Goal: Information Seeking & Learning: Learn about a topic

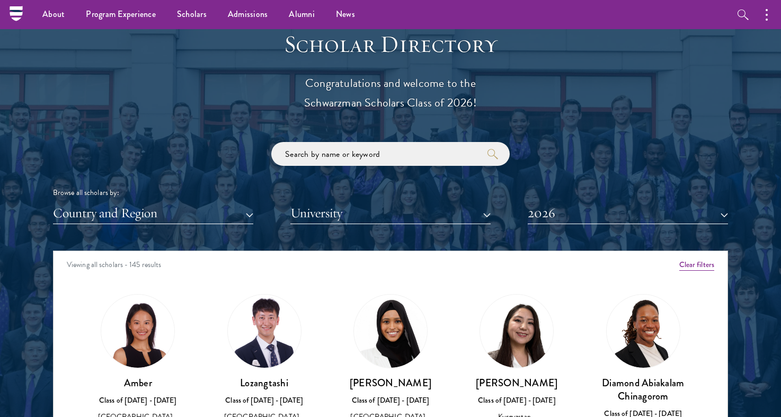
scroll to position [1155, 0]
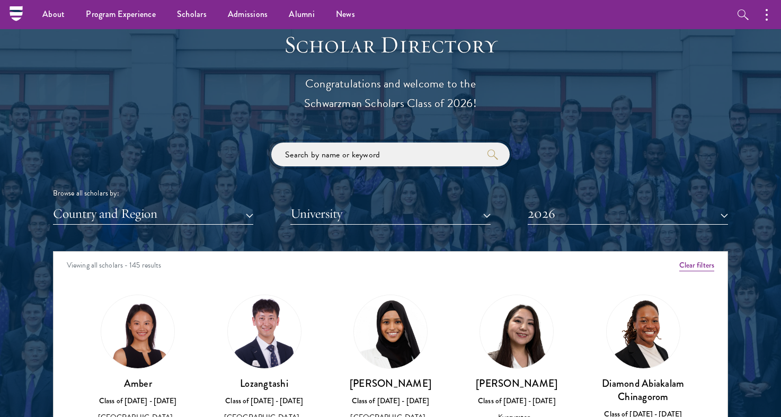
click at [298, 153] on input "search" at bounding box center [390, 154] width 238 height 24
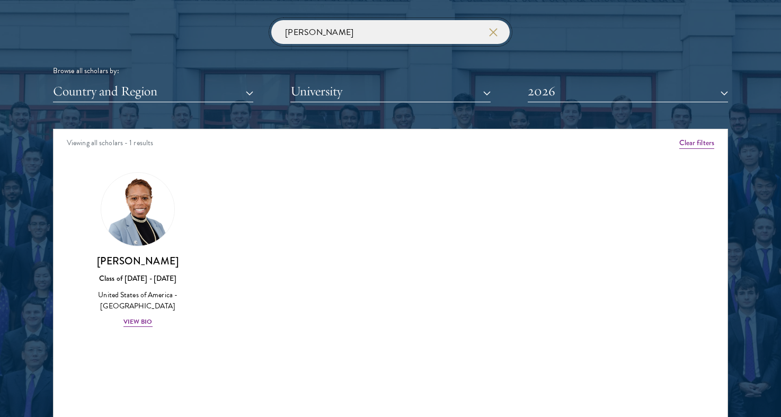
scroll to position [1279, 0]
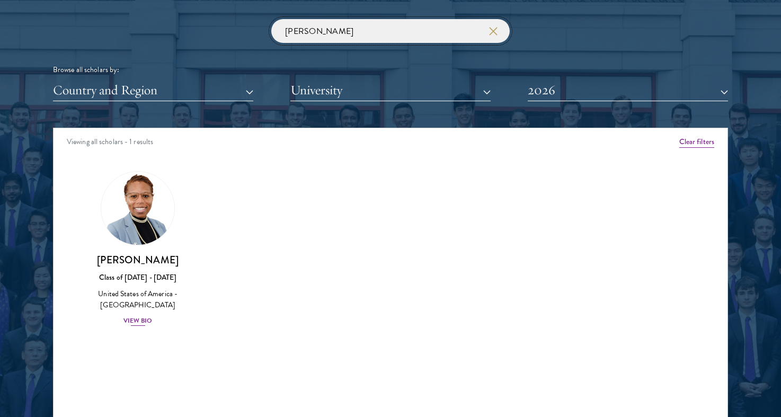
type input "[PERSON_NAME]"
click at [143, 316] on div "View Bio" at bounding box center [137, 321] width 29 height 10
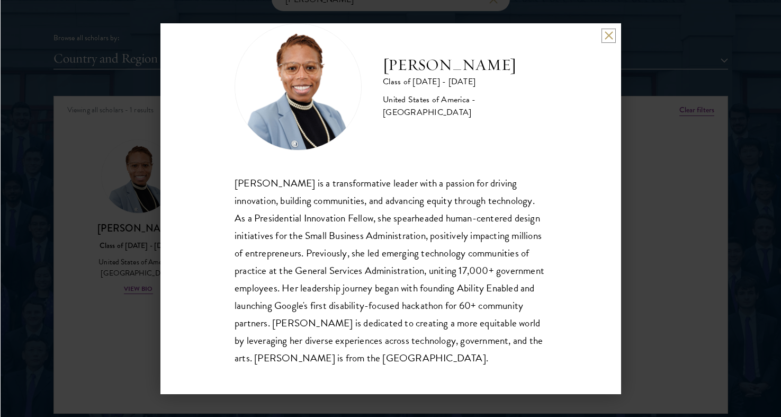
scroll to position [33, 0]
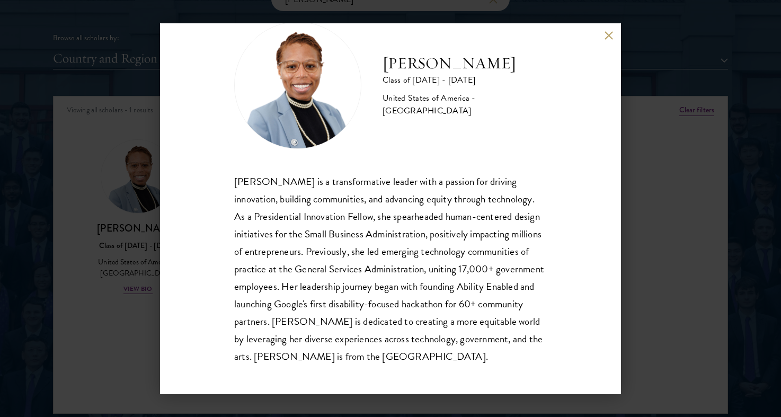
click at [299, 63] on img at bounding box center [297, 85] width 127 height 127
drag, startPoint x: 293, startPoint y: 74, endPoint x: 247, endPoint y: -47, distance: 129.3
click at [608, 37] on button at bounding box center [608, 35] width 9 height 9
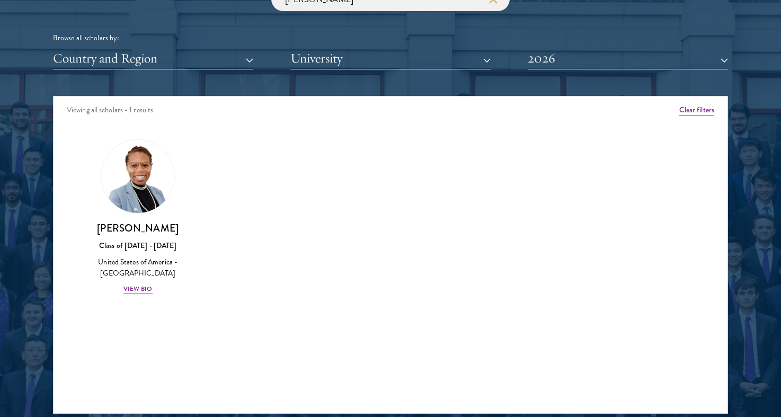
click at [609, 77] on div "Scholar Directory Congratulations and welcome to the Schwarzman Scholars Class …" at bounding box center [390, 144] width 675 height 539
click at [699, 108] on button "Clear filters" at bounding box center [696, 110] width 35 height 12
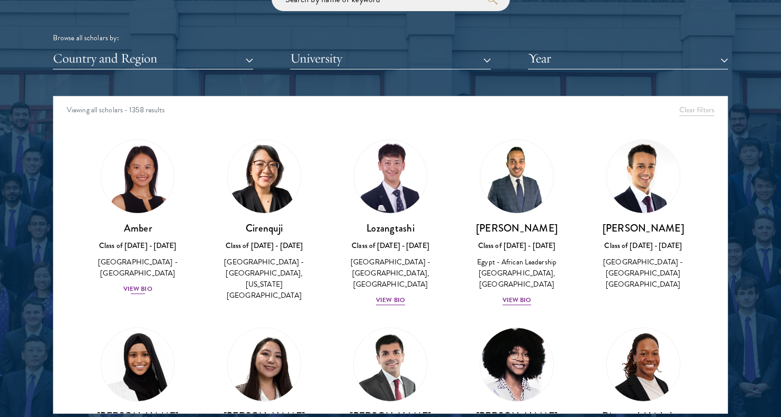
click at [152, 176] on img at bounding box center [137, 176] width 81 height 81
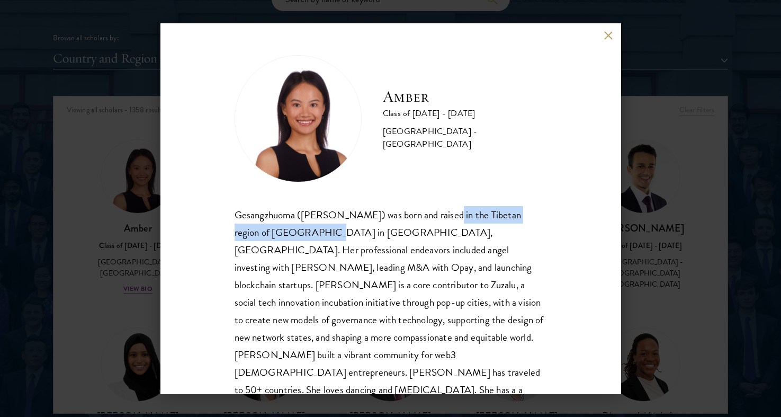
drag, startPoint x: 440, startPoint y: 213, endPoint x: 284, endPoint y: 230, distance: 156.7
click at [284, 230] on div "Gesangzhuoma ([PERSON_NAME]) was born and raised in the Tibetan region of [GEOG…" at bounding box center [391, 320] width 313 height 228
copy div "Tibetan region of [GEOGRAPHIC_DATA] in [GEOGRAPHIC_DATA]"
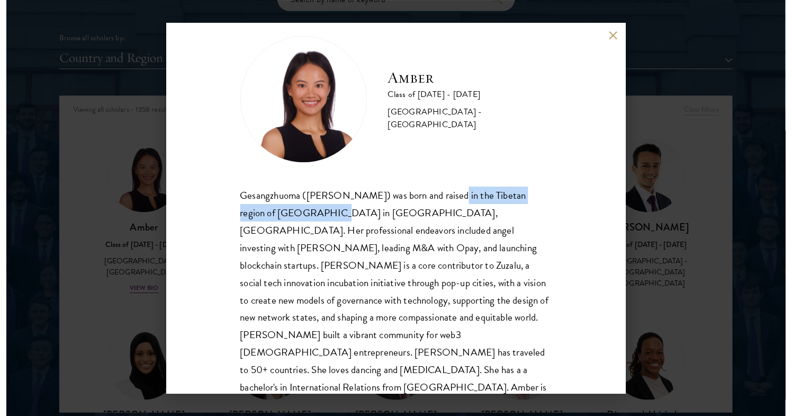
scroll to position [19, 0]
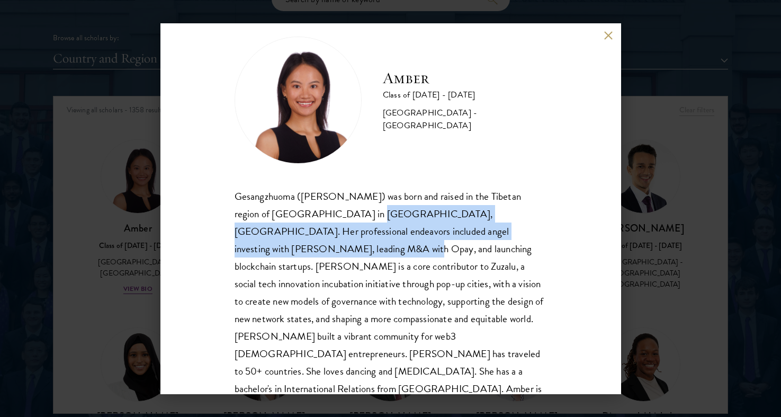
drag, startPoint x: 320, startPoint y: 213, endPoint x: 519, endPoint y: 229, distance: 199.9
click at [519, 229] on div "Gesangzhuoma ([PERSON_NAME]) was born and raised in the Tibetan region of [GEOG…" at bounding box center [391, 302] width 313 height 228
copy div "Her professional endeavors included angel investing with [PERSON_NAME], leading…"
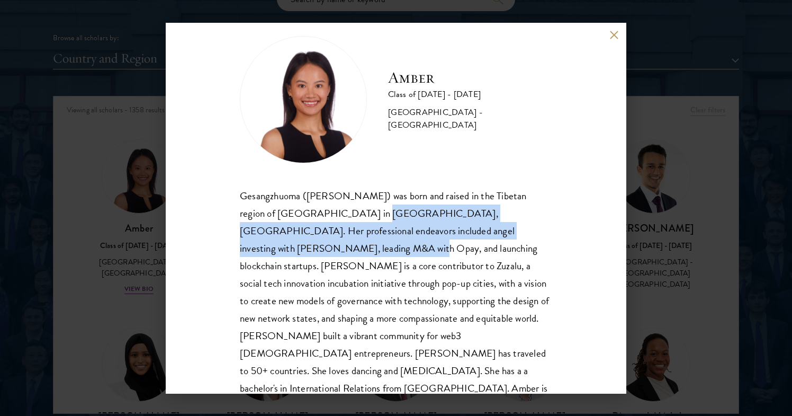
click at [610, 33] on button at bounding box center [614, 35] width 9 height 9
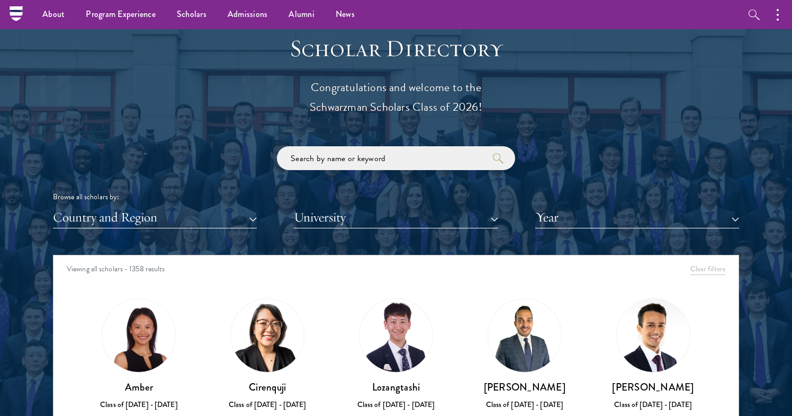
scroll to position [1132, 0]
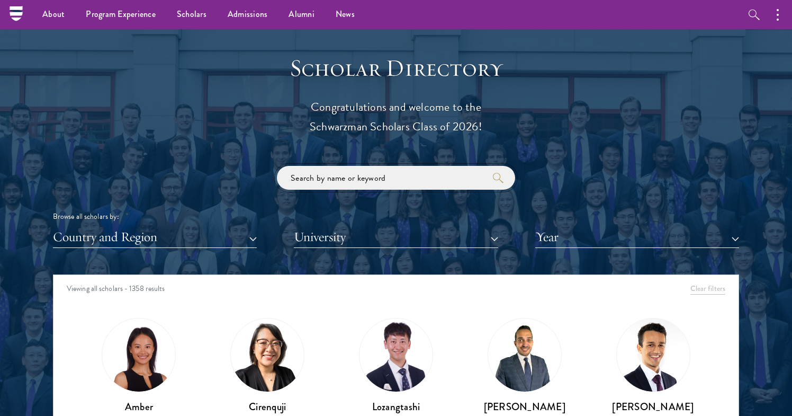
click at [298, 177] on input "search" at bounding box center [396, 178] width 238 height 24
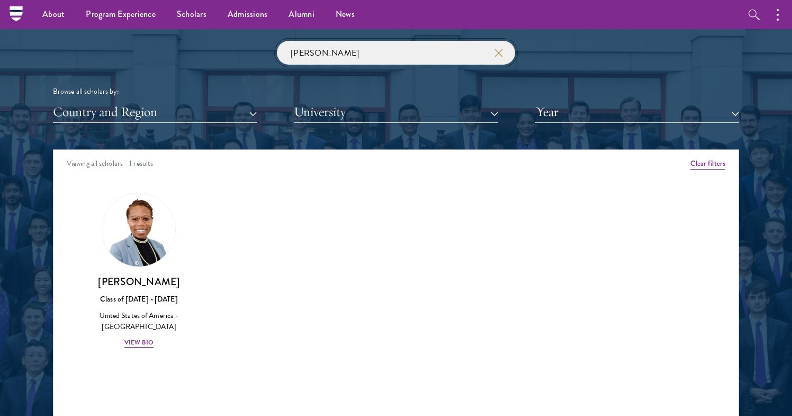
scroll to position [1256, 0]
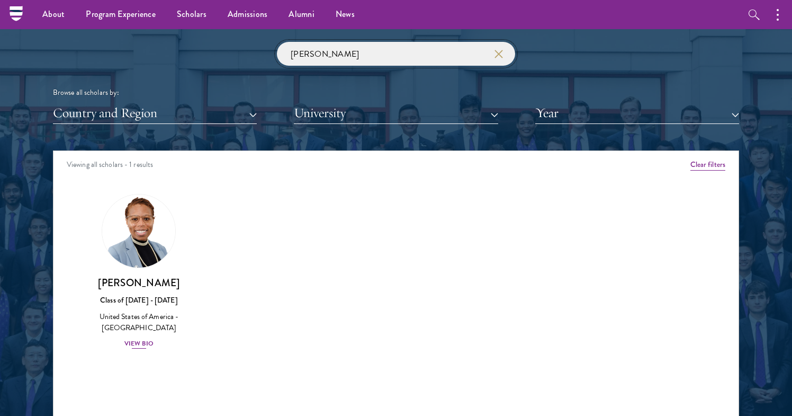
type input "[PERSON_NAME]"
click at [135, 339] on div "View Bio" at bounding box center [138, 344] width 29 height 10
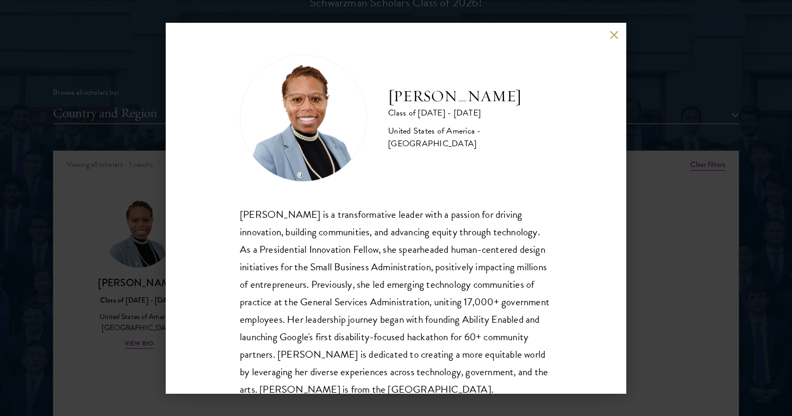
click at [612, 33] on button at bounding box center [614, 35] width 9 height 9
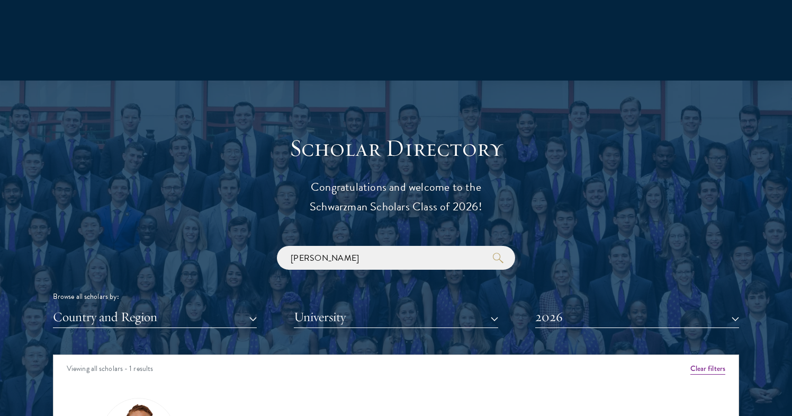
scroll to position [1068, 0]
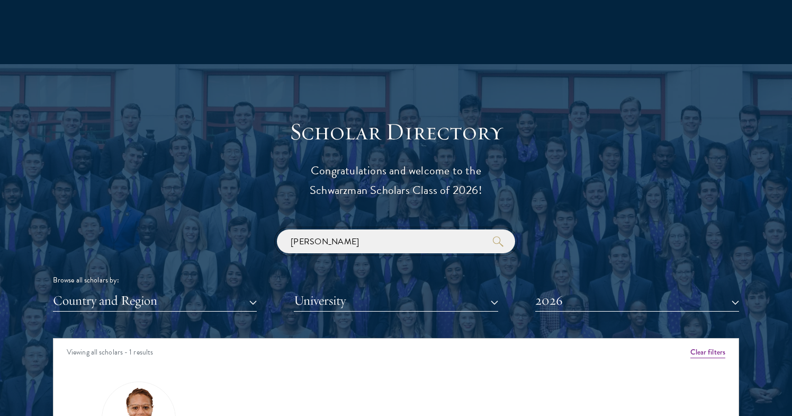
click at [317, 237] on input "eboni" at bounding box center [396, 241] width 238 height 24
drag, startPoint x: 296, startPoint y: 234, endPoint x: 285, endPoint y: 234, distance: 10.6
click at [285, 234] on input "eboni" at bounding box center [396, 241] width 238 height 24
type input "Joseph"
click button "submit" at bounding box center [0, 0] width 0 height 0
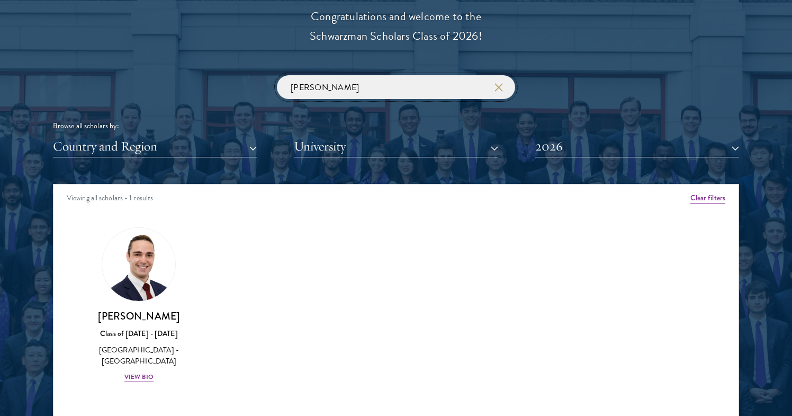
scroll to position [1269, 0]
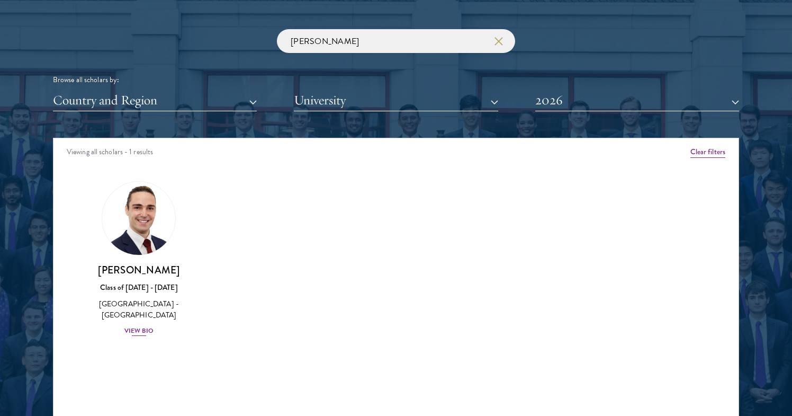
click at [122, 265] on h3 "[PERSON_NAME]" at bounding box center [139, 269] width 108 height 13
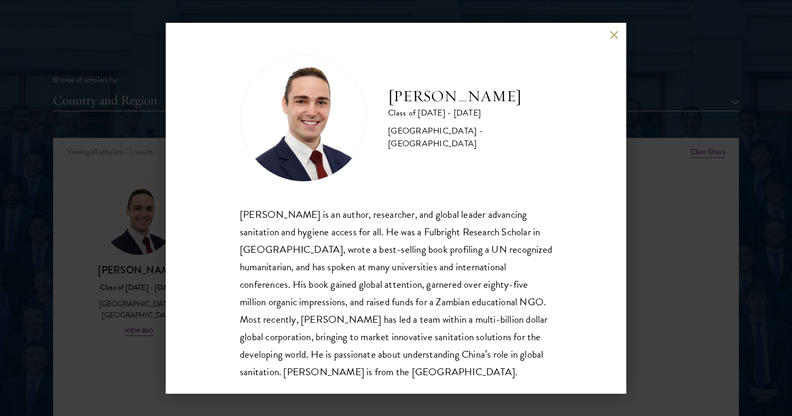
drag, startPoint x: 484, startPoint y: 131, endPoint x: 489, endPoint y: 143, distance: 12.8
click at [489, 143] on div "[GEOGRAPHIC_DATA] - [GEOGRAPHIC_DATA]" at bounding box center [470, 136] width 164 height 25
copy div "[GEOGRAPHIC_DATA]"
click at [661, 88] on div "Joseph Schmitt Class of 2025 - 2026 United States of America - Northeastern Uni…" at bounding box center [396, 208] width 792 height 416
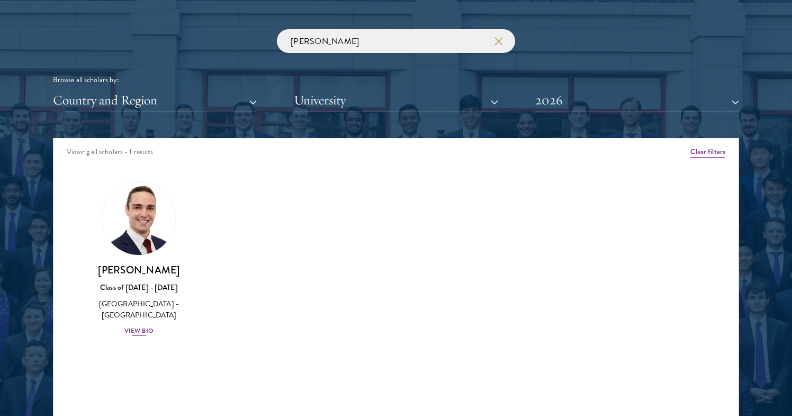
click at [138, 326] on div "View Bio" at bounding box center [138, 331] width 29 height 10
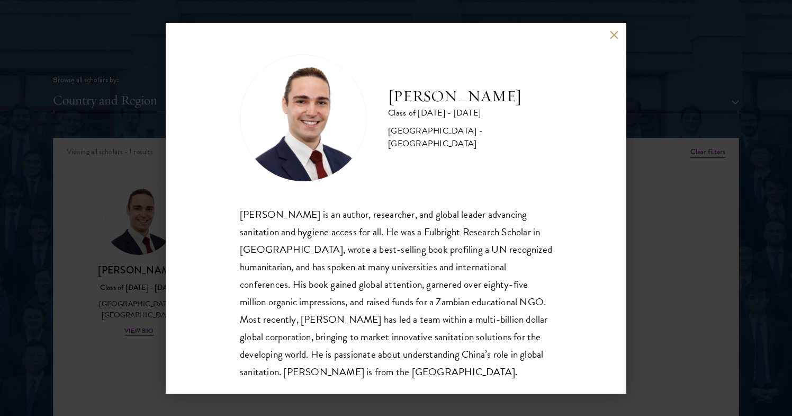
scroll to position [1269, 0]
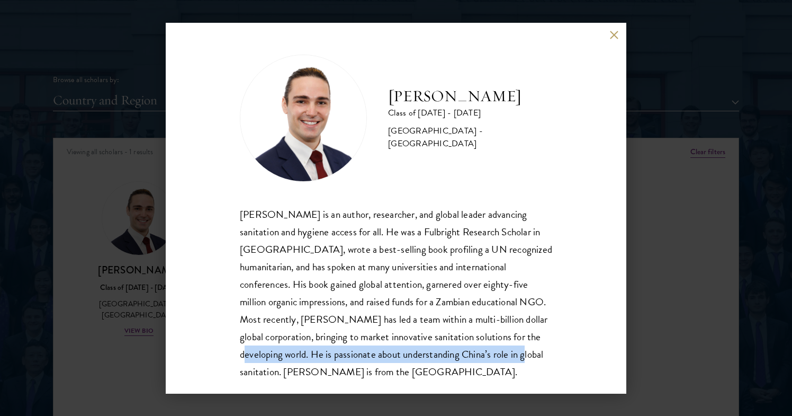
drag, startPoint x: 464, startPoint y: 337, endPoint x: 450, endPoint y: 351, distance: 19.5
click at [450, 351] on div "Joseph Schmitt is an author, researcher, and global leader advancing sanitation…" at bounding box center [396, 293] width 313 height 175
copy div "He is passionate about understanding China’s role in global sanitation."
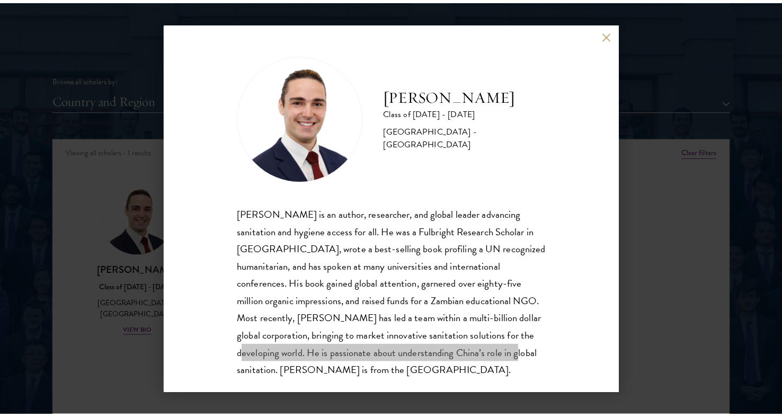
scroll to position [1, 0]
